Goal: Information Seeking & Learning: Learn about a topic

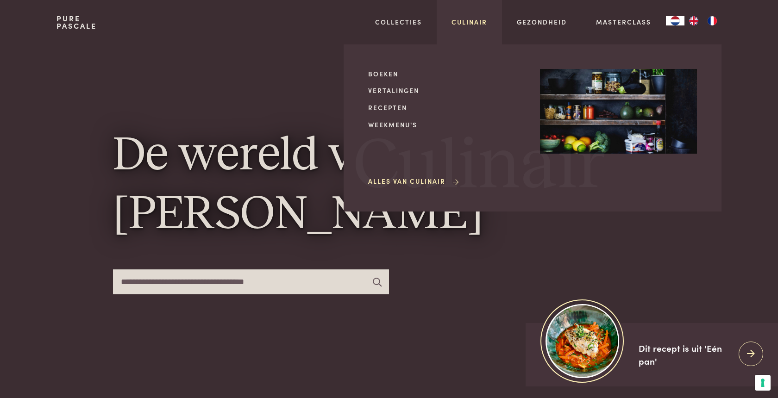
click at [473, 22] on link "Culinair" at bounding box center [470, 22] width 36 height 10
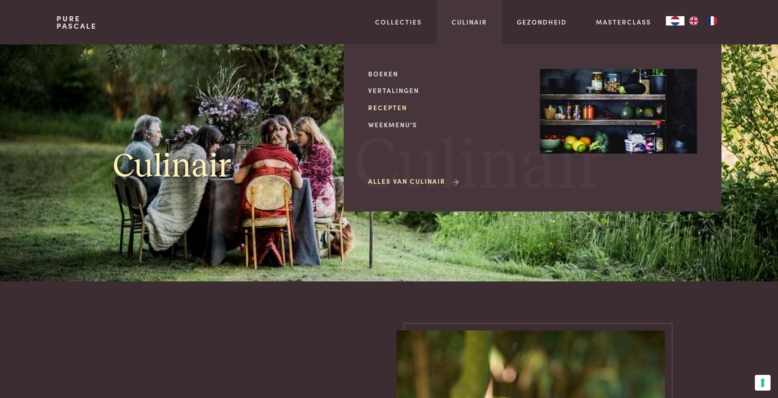
scroll to position [8, 0]
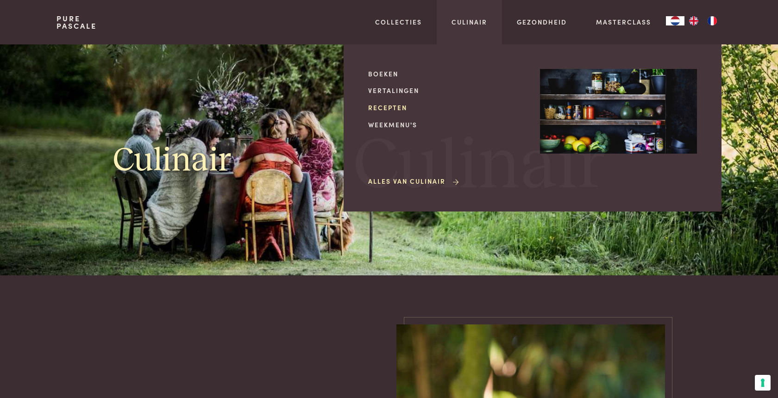
click at [395, 103] on link "Recepten" at bounding box center [446, 108] width 157 height 10
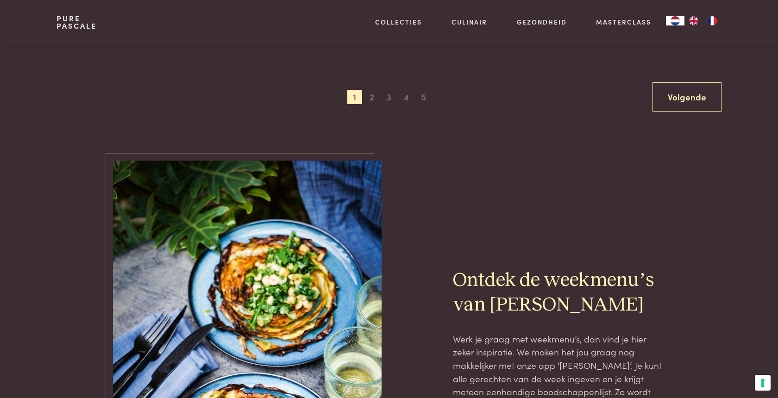
scroll to position [1900, 0]
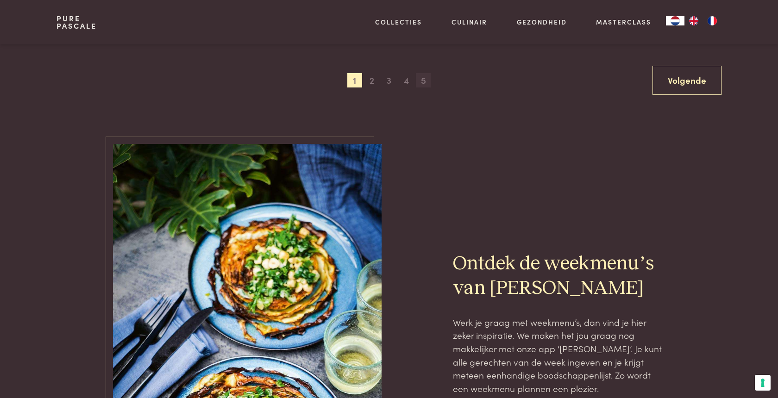
click at [424, 76] on span "5" at bounding box center [423, 80] width 15 height 15
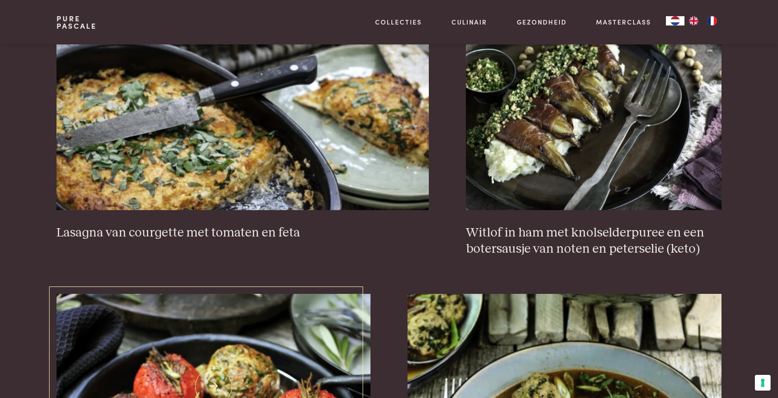
scroll to position [1086, 0]
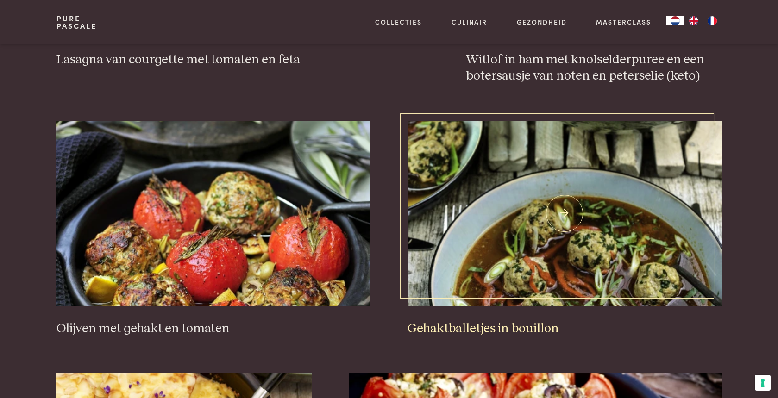
click at [499, 245] on img at bounding box center [565, 213] width 314 height 185
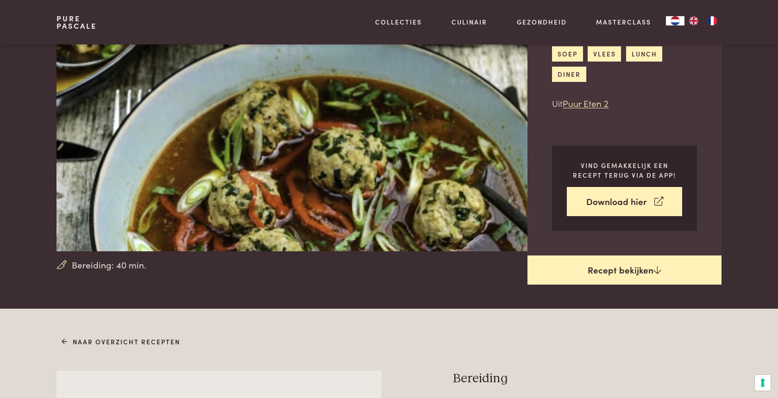
click at [594, 263] on link "Recept bekijken" at bounding box center [625, 271] width 194 height 30
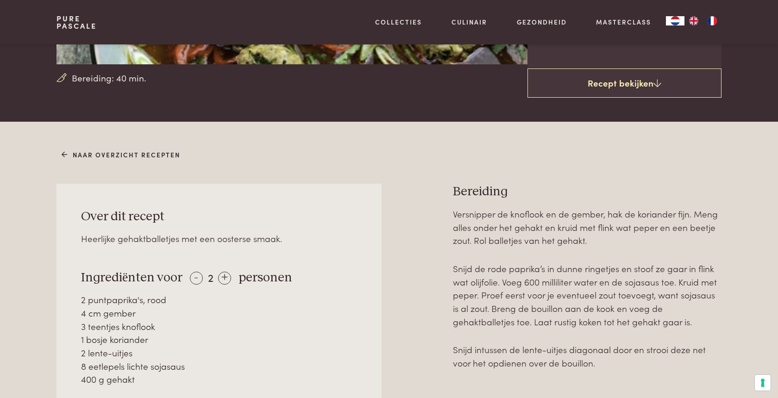
scroll to position [274, 0]
